Goal: Contribute content: Add original content to the website for others to see

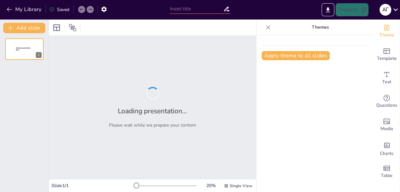
type input "Вплив антибіотиків на лікування інфекційних захворювань"
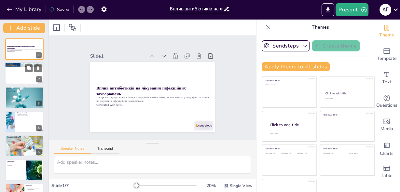
click at [17, 69] on div at bounding box center [24, 73] width 39 height 22
type textarea "Loremipsumdo sitametco adipiscingel s doeiusmo temporin, utlabore et doloremagn…"
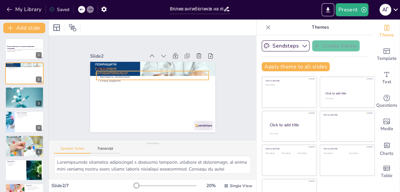
click at [102, 74] on p "Важливість антибіотиків" at bounding box center [156, 77] width 108 height 38
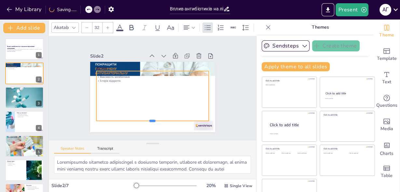
drag, startPoint x: 146, startPoint y: 78, endPoint x: 144, endPoint y: 124, distance: 45.9
click at [144, 124] on div at bounding box center [135, 119] width 100 height 61
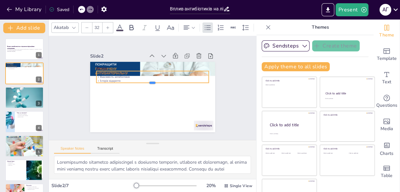
drag, startPoint x: 146, startPoint y: 124, endPoint x: 148, endPoint y: 70, distance: 54.1
click at [148, 70] on div "Вступ Випадковість відкриття Важливість антибіотиків Історія відкриття" at bounding box center [143, 88] width 83 height 131
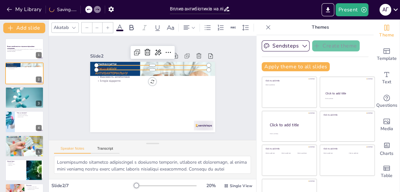
type input "48"
click at [107, 64] on p "Вступ" at bounding box center [156, 68] width 111 height 29
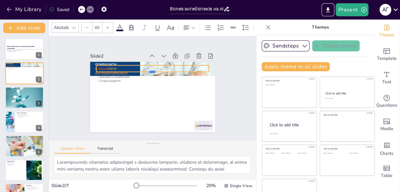
click at [104, 71] on div at bounding box center [155, 75] width 111 height 29
click at [104, 62] on div at bounding box center [157, 63] width 111 height 29
click at [127, 97] on div at bounding box center [120, 103] width 13 height 13
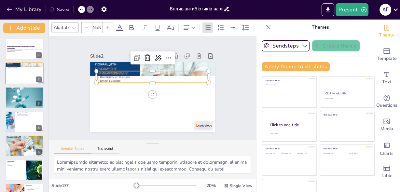
type input "32"
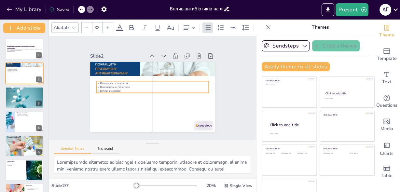
drag, startPoint x: 109, startPoint y: 78, endPoint x: 107, endPoint y: 88, distance: 10.2
click at [107, 88] on p "Історія відкриття" at bounding box center [151, 90] width 111 height 27
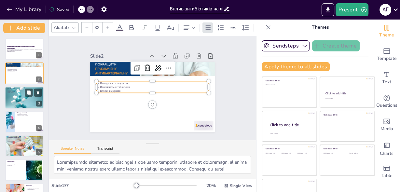
click at [24, 101] on div at bounding box center [24, 98] width 54 height 22
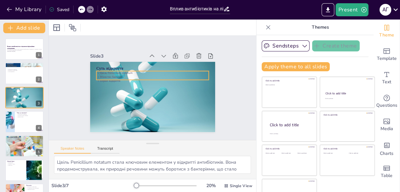
click at [105, 75] on p "Вбивство бактерій" at bounding box center [157, 77] width 104 height 49
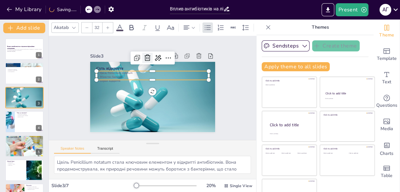
click at [172, 66] on icon at bounding box center [177, 71] width 10 height 10
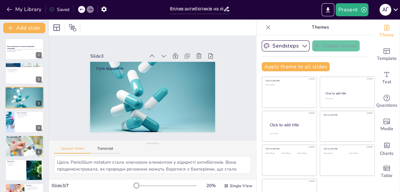
click at [81, 11] on icon at bounding box center [81, 9] width 4 height 4
click at [16, 113] on div at bounding box center [24, 122] width 39 height 22
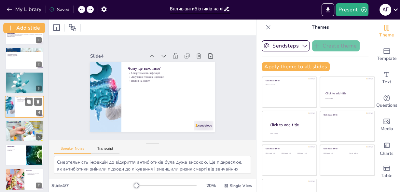
scroll to position [18, 0]
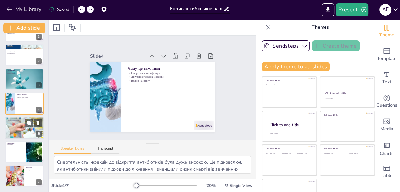
click at [21, 132] on div at bounding box center [24, 128] width 39 height 28
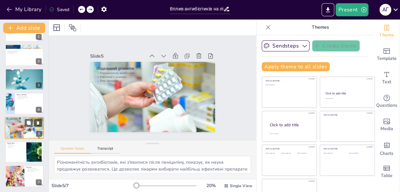
scroll to position [17, 0]
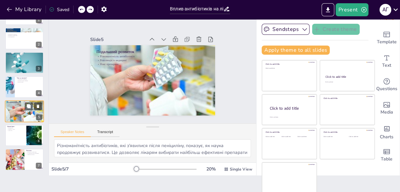
click at [19, 135] on div at bounding box center [24, 135] width 38 height 21
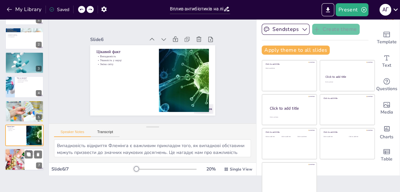
click at [13, 158] on div at bounding box center [15, 160] width 42 height 22
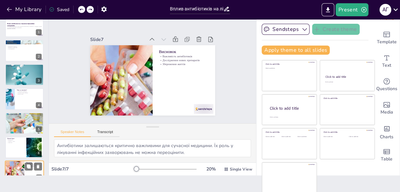
scroll to position [0, 0]
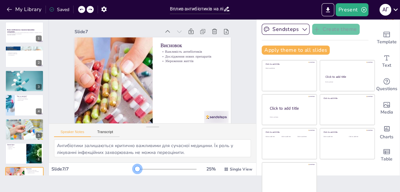
drag, startPoint x: 159, startPoint y: 167, endPoint x: 130, endPoint y: 169, distance: 29.0
click at [134, 169] on div at bounding box center [165, 169] width 62 height 5
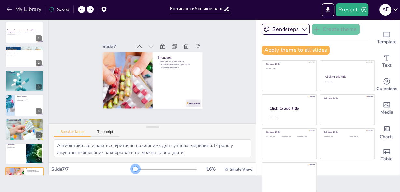
click at [133, 169] on div at bounding box center [135, 168] width 5 height 5
click at [203, 170] on div "16 %" at bounding box center [211, 169] width 16 height 6
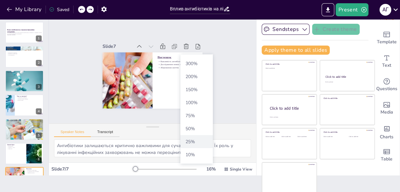
click at [195, 144] on div "25 %" at bounding box center [196, 141] width 33 height 13
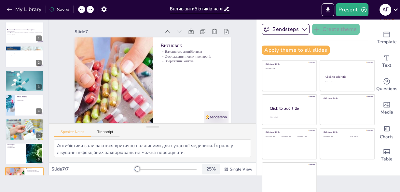
click at [203, 171] on div "25 %" at bounding box center [211, 169] width 16 height 6
click at [232, 184] on div "Document fonts Akatab Recently used Mulish Popular fonts Lato Montserrat Open S…" at bounding box center [200, 106] width 400 height 172
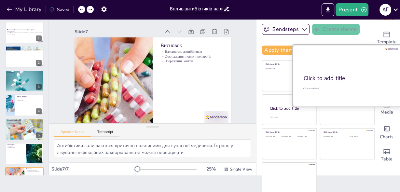
click at [355, 74] on div "Click to add title" at bounding box center [347, 78] width 86 height 8
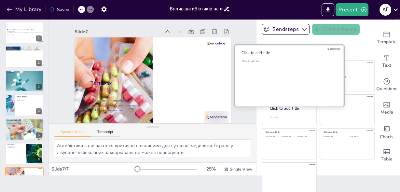
click at [269, 71] on div "Click to add text" at bounding box center [288, 80] width 93 height 40
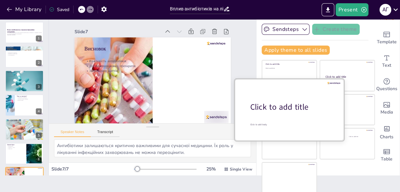
click at [293, 123] on div "Click to add body" at bounding box center [291, 124] width 82 height 3
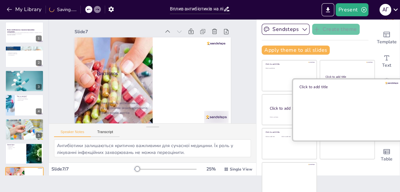
click at [358, 109] on div at bounding box center [347, 110] width 109 height 62
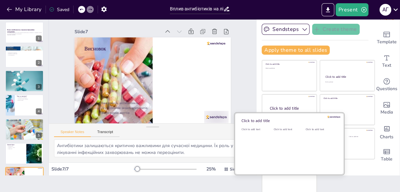
click at [273, 153] on div "Click to add text" at bounding box center [287, 148] width 29 height 40
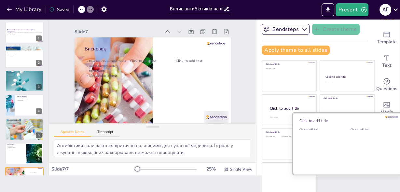
click at [355, 146] on div "Click to add text" at bounding box center [370, 148] width 41 height 40
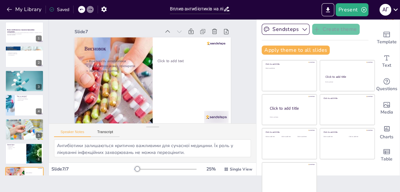
click at [83, 9] on icon at bounding box center [81, 10] width 3 height 2
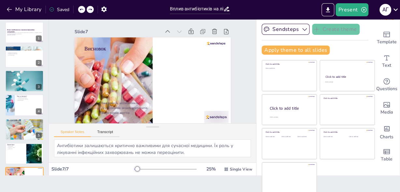
click at [83, 9] on div "My Library Saved" at bounding box center [55, 9] width 110 height 12
click at [83, 9] on div "My Library Saving......" at bounding box center [58, 9] width 117 height 12
click at [83, 9] on icon at bounding box center [81, 10] width 3 height 2
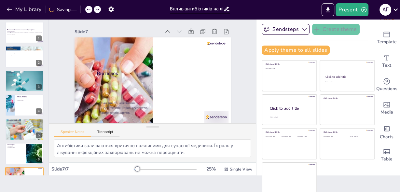
click at [83, 9] on div "My Library Saving......" at bounding box center [58, 9] width 117 height 12
click at [83, 9] on icon at bounding box center [81, 10] width 3 height 2
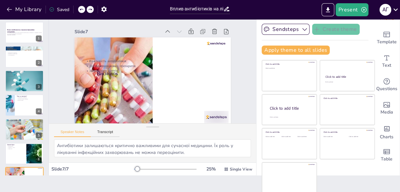
click at [83, 9] on icon at bounding box center [81, 10] width 3 height 2
click at [79, 12] on div at bounding box center [81, 9] width 7 height 7
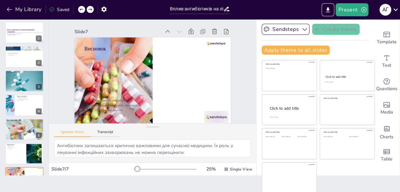
click at [79, 12] on div at bounding box center [81, 9] width 7 height 7
click at [84, 7] on div at bounding box center [81, 9] width 7 height 7
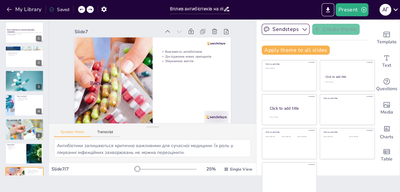
click at [84, 7] on div at bounding box center [81, 9] width 7 height 7
click at [87, 10] on div at bounding box center [86, 9] width 16 height 7
click at [80, 11] on icon at bounding box center [81, 9] width 4 height 4
click at [91, 11] on icon at bounding box center [90, 9] width 4 height 4
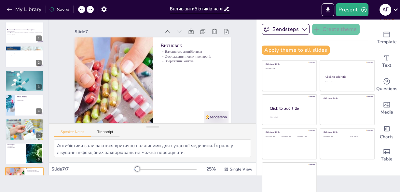
click at [91, 11] on div at bounding box center [86, 9] width 16 height 7
click at [92, 11] on div at bounding box center [90, 9] width 7 height 7
click at [80, 9] on div "My Library Saved" at bounding box center [55, 9] width 110 height 12
click at [81, 9] on icon at bounding box center [81, 9] width 4 height 4
click at [22, 153] on div at bounding box center [24, 154] width 39 height 22
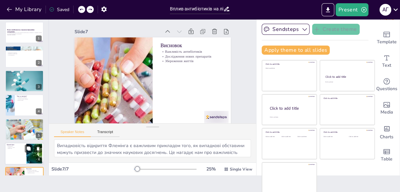
scroll to position [18, 0]
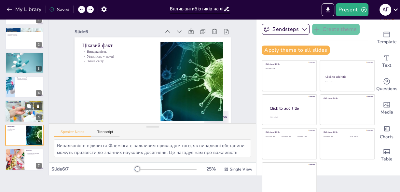
click at [16, 113] on div at bounding box center [24, 111] width 39 height 28
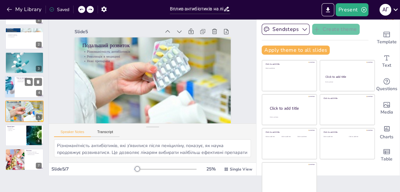
click at [20, 90] on div at bounding box center [24, 87] width 39 height 22
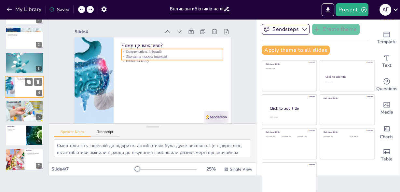
scroll to position [9, 0]
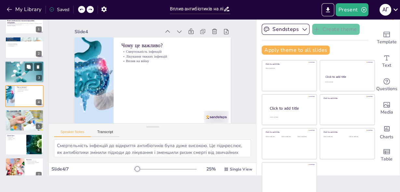
click at [20, 72] on div at bounding box center [24, 72] width 54 height 22
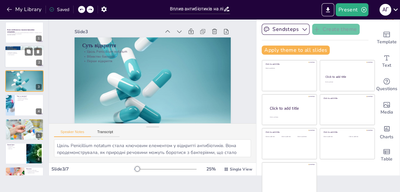
click at [19, 57] on div at bounding box center [24, 57] width 39 height 22
type textarea "Loremipsumdo sitametco adipiscingel s doeiusmo temporin, utlabore et doloremagn…"
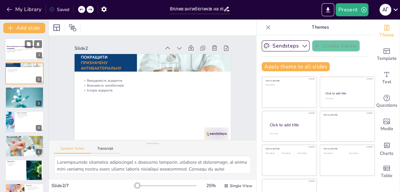
click at [13, 59] on div at bounding box center [24, 49] width 39 height 22
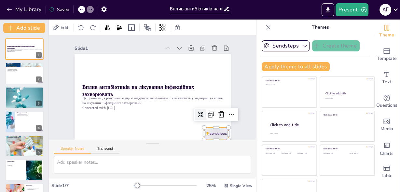
click at [203, 137] on div at bounding box center [205, 145] width 26 height 17
click at [214, 117] on icon at bounding box center [218, 121] width 8 height 8
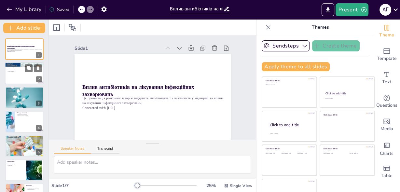
click at [25, 79] on div at bounding box center [24, 73] width 39 height 22
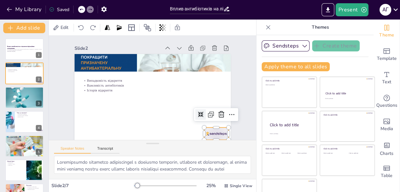
click at [91, 74] on div at bounding box center [77, 63] width 27 height 19
click at [216, 124] on icon at bounding box center [214, 128] width 9 height 9
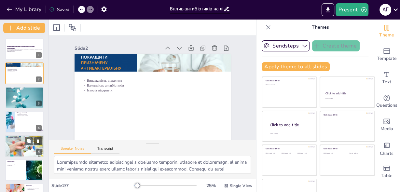
click at [22, 150] on div at bounding box center [24, 146] width 39 height 28
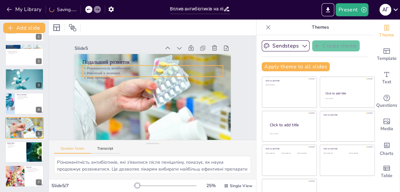
scroll to position [6, 0]
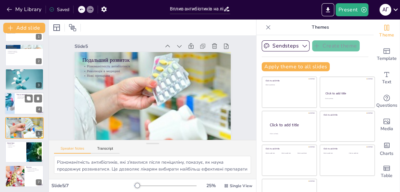
click at [19, 103] on div at bounding box center [24, 103] width 39 height 22
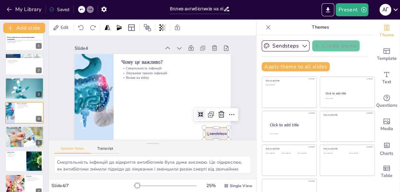
click at [218, 137] on div at bounding box center [205, 145] width 26 height 17
click at [217, 58] on icon at bounding box center [221, 62] width 8 height 8
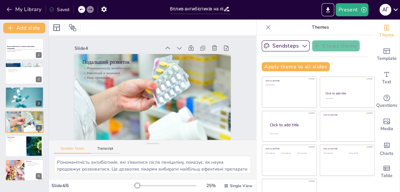
click at [78, 12] on div at bounding box center [86, 9] width 16 height 7
click at [83, 8] on icon at bounding box center [81, 9] width 4 height 4
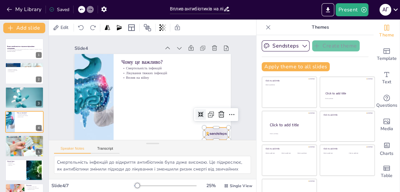
click at [212, 142] on div at bounding box center [199, 151] width 27 height 19
click at [212, 124] on icon at bounding box center [214, 128] width 9 height 9
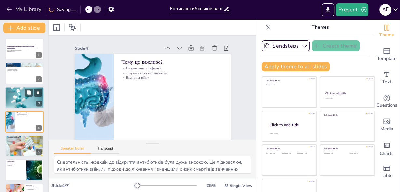
click at [20, 103] on div at bounding box center [24, 98] width 54 height 22
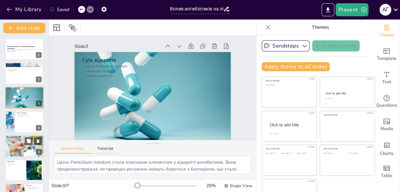
scroll to position [6, 0]
click at [17, 168] on div at bounding box center [24, 170] width 39 height 22
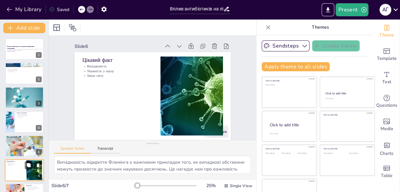
scroll to position [0, 0]
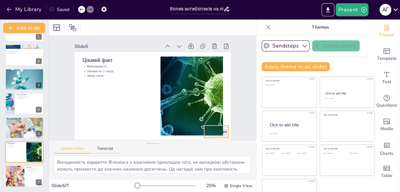
click at [213, 140] on div at bounding box center [199, 149] width 27 height 19
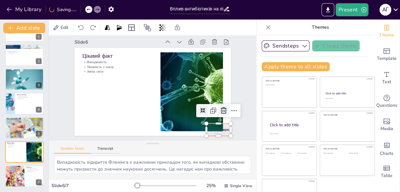
click at [218, 114] on icon at bounding box center [220, 118] width 8 height 8
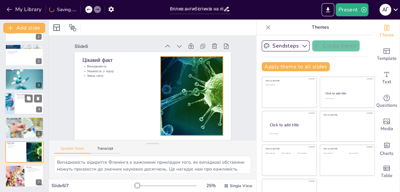
scroll to position [6, 0]
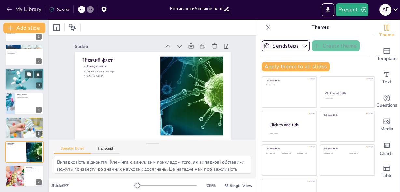
drag, startPoint x: 26, startPoint y: 83, endPoint x: 60, endPoint y: 89, distance: 34.1
click at [26, 83] on div at bounding box center [24, 79] width 54 height 22
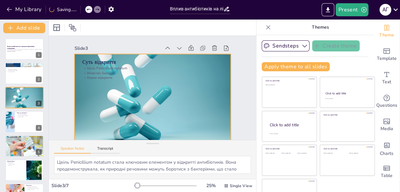
click at [189, 130] on div at bounding box center [151, 98] width 224 height 110
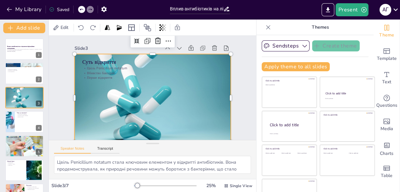
scroll to position [21, 0]
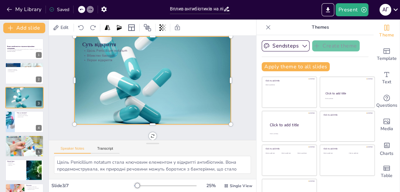
click at [207, 112] on div at bounding box center [156, 81] width 231 height 184
click at [87, 115] on div at bounding box center [154, 80] width 230 height 131
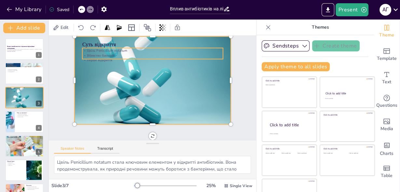
scroll to position [0, 0]
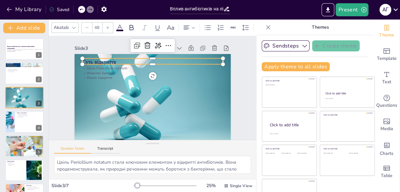
click at [208, 65] on div "Суть відкриття Цвіль Penicillium notatum Вбивство бактерій Перше відкриття" at bounding box center [150, 97] width 171 height 118
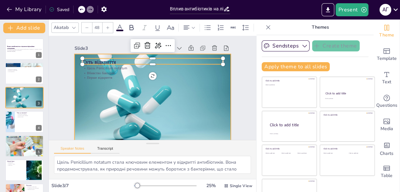
click at [206, 80] on div at bounding box center [151, 98] width 224 height 110
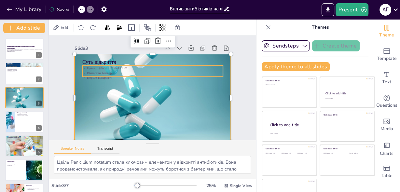
click at [205, 69] on p "Цвіль Penicillium notatum" at bounding box center [154, 68] width 140 height 20
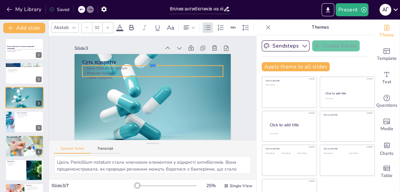
click at [210, 63] on div at bounding box center [157, 63] width 139 height 34
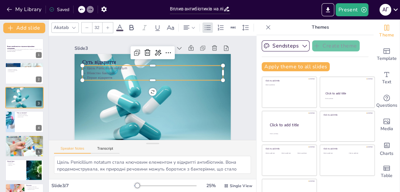
click at [66, 100] on div "Slide 1 Вплив антибіотиків на лікування інфекційних захворювань Ця презентація …" at bounding box center [152, 88] width 216 height 160
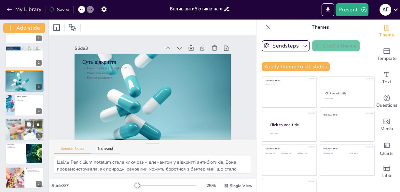
scroll to position [18, 0]
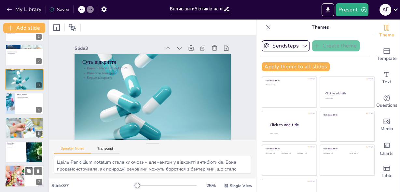
click at [33, 175] on div at bounding box center [33, 171] width 17 height 8
type textarea "Антибіотики залишаються критично важливими для сучасної медицини. Їх роль у лік…"
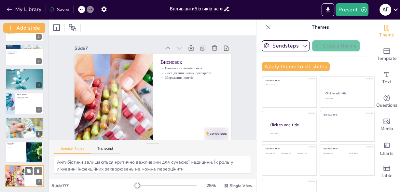
scroll to position [6, 0]
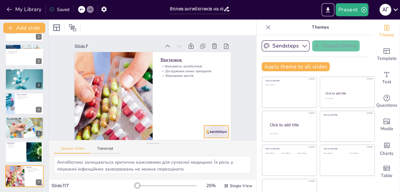
click at [209, 131] on div at bounding box center [211, 138] width 25 height 15
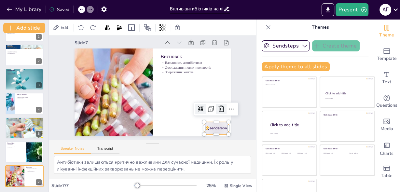
click at [214, 124] on icon at bounding box center [212, 129] width 10 height 10
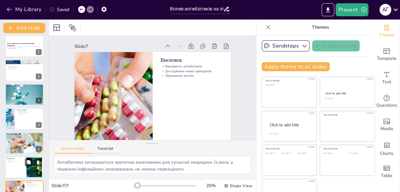
scroll to position [0, 0]
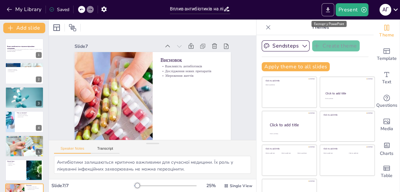
click at [329, 11] on icon "Export to PowerPoint" at bounding box center [327, 10] width 7 height 7
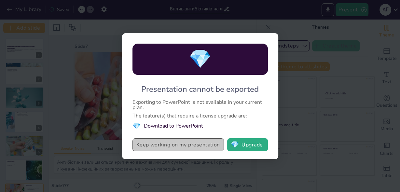
click at [204, 149] on button "Keep working on my presentation" at bounding box center [177, 144] width 91 height 13
